Goal: Information Seeking & Learning: Learn about a topic

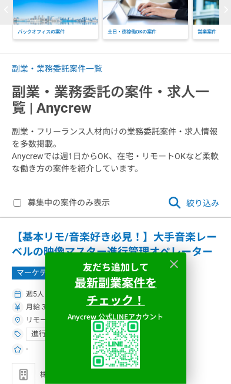
scroll to position [96, 0]
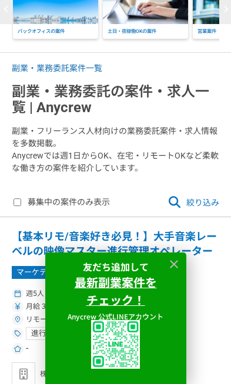
click at [30, 202] on label "募集中の案件のみ表示" at bounding box center [61, 202] width 96 height 14
click at [21, 202] on input "募集中の案件のみ表示" at bounding box center [17, 202] width 8 height 8
checkbox input "true"
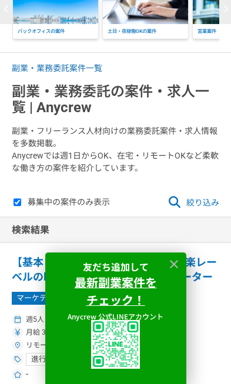
click at [175, 268] on icon at bounding box center [174, 264] width 8 height 8
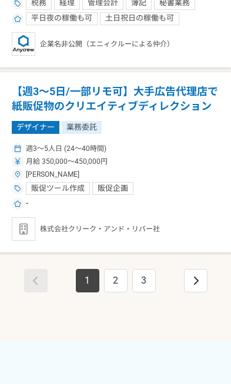
scroll to position [3782, 0]
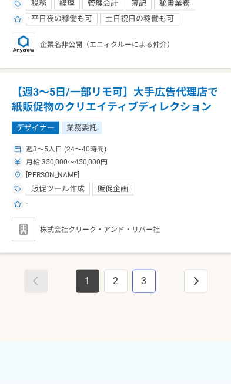
click at [150, 279] on link "3" at bounding box center [143, 280] width 23 height 23
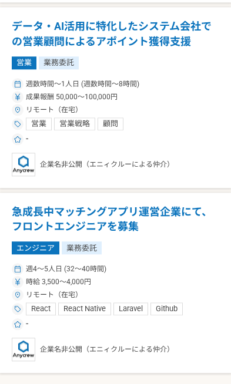
scroll to position [3620, 0]
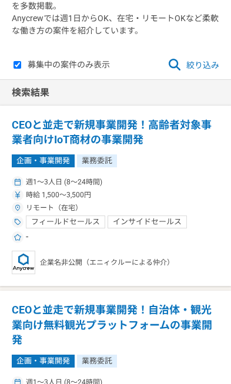
scroll to position [234, 0]
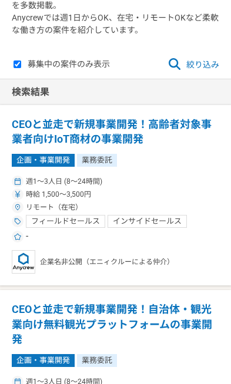
click at [211, 66] on span "絞り込み" at bounding box center [193, 64] width 52 height 14
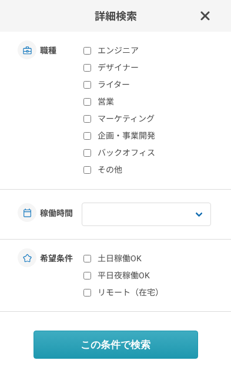
click at [197, 24] on div "詳細検索" at bounding box center [115, 16] width 231 height 32
click at [203, 21] on icon at bounding box center [204, 16] width 11 height 14
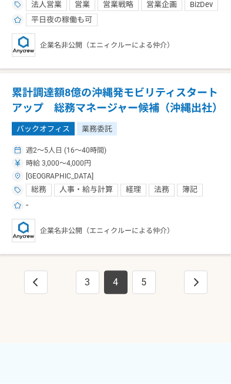
scroll to position [3794, 0]
